Goal: Task Accomplishment & Management: Use online tool/utility

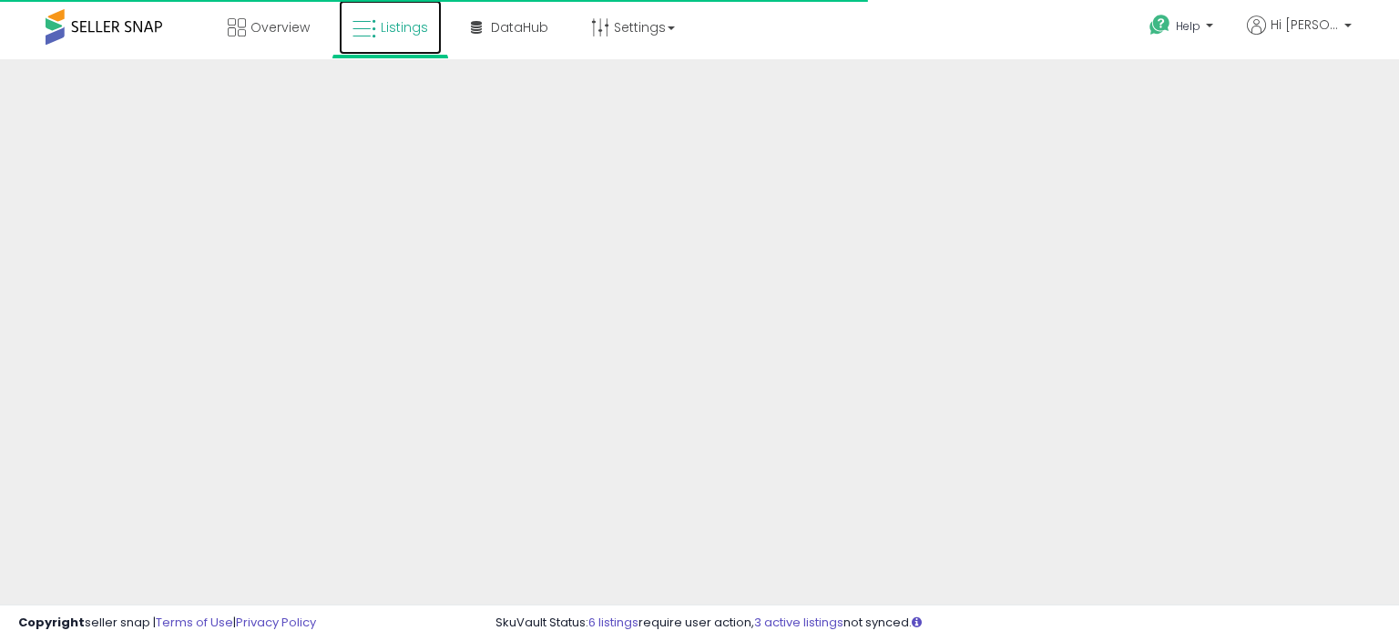
click at [372, 38] on icon at bounding box center [365, 29] width 24 height 24
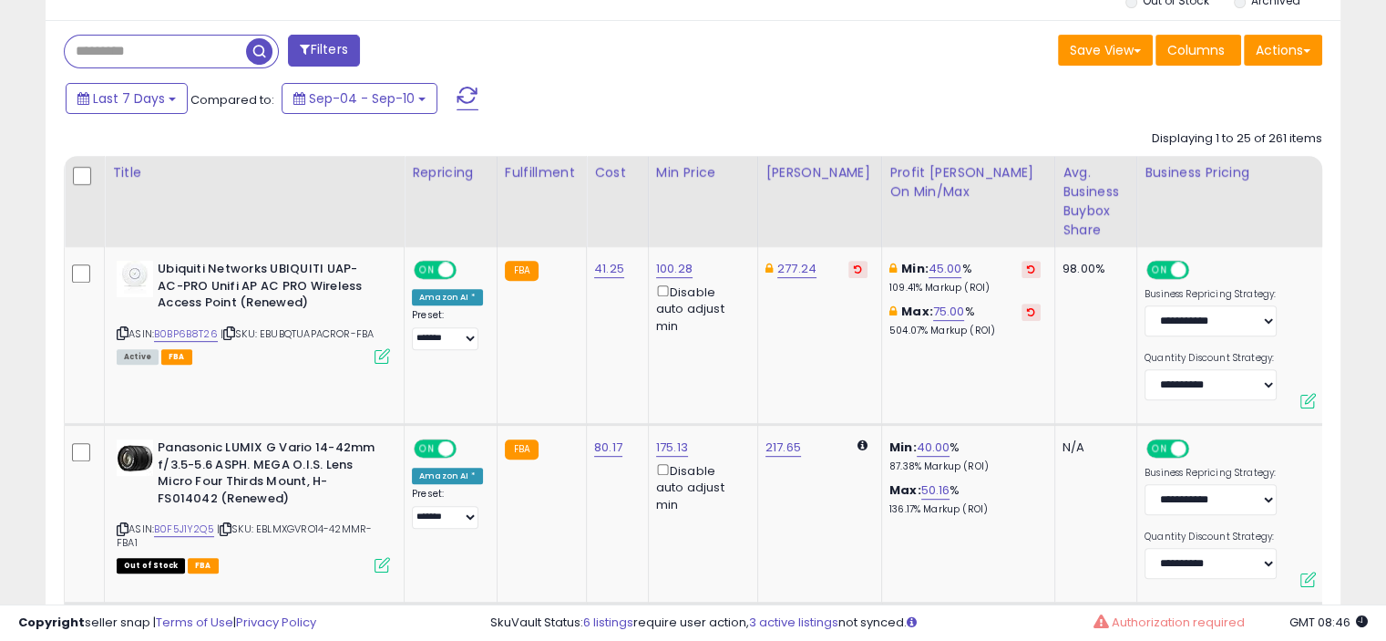
scroll to position [649, 0]
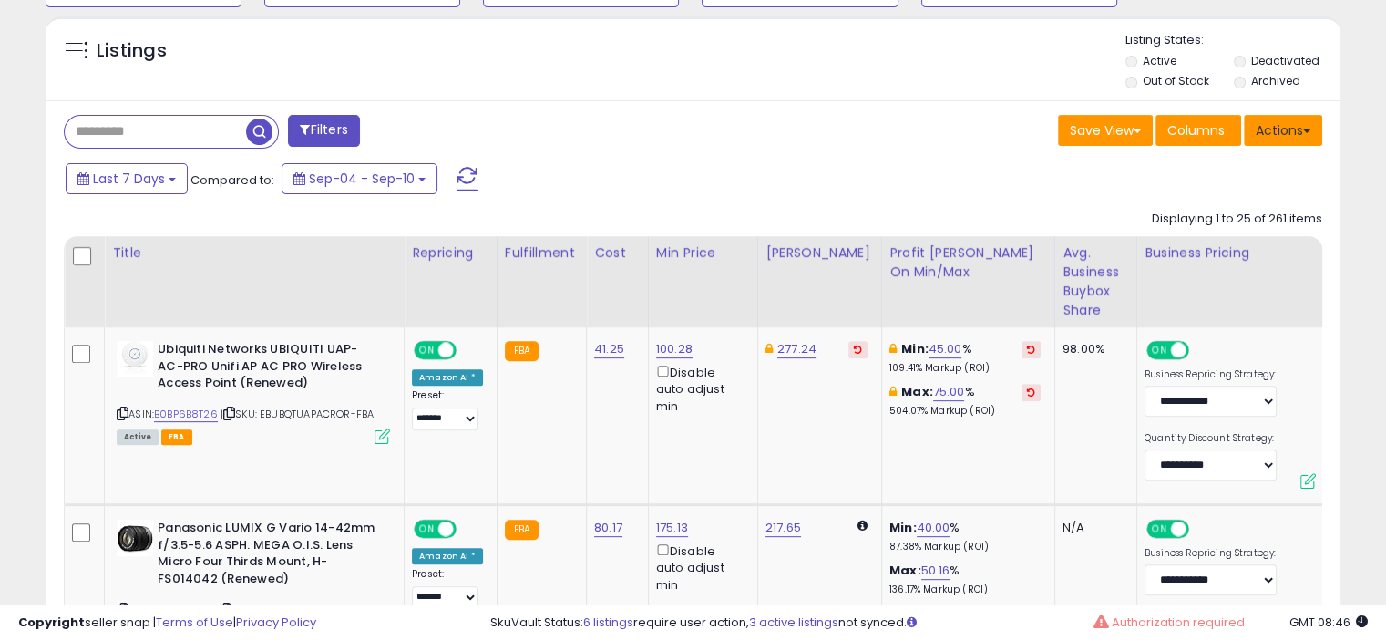
click at [1293, 139] on button "Actions" at bounding box center [1283, 130] width 78 height 31
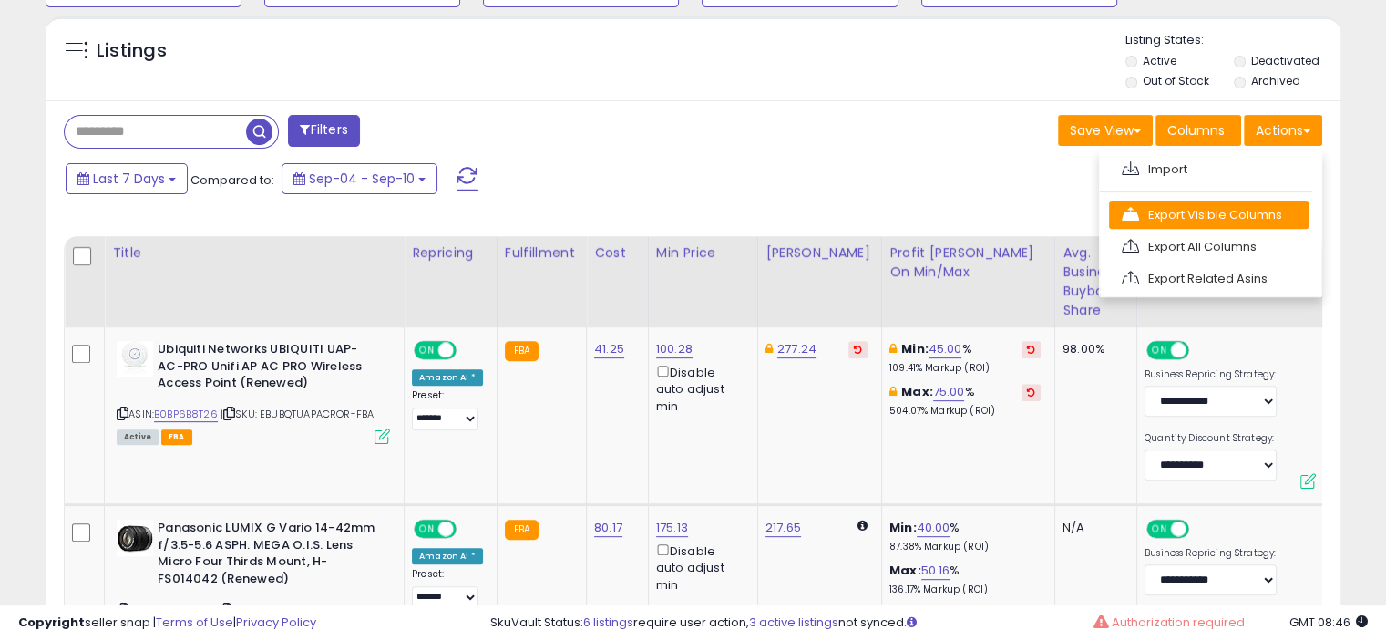
click at [1276, 211] on link "Export Visible Columns" at bounding box center [1209, 214] width 200 height 28
